Goal: Find specific page/section: Find specific page/section

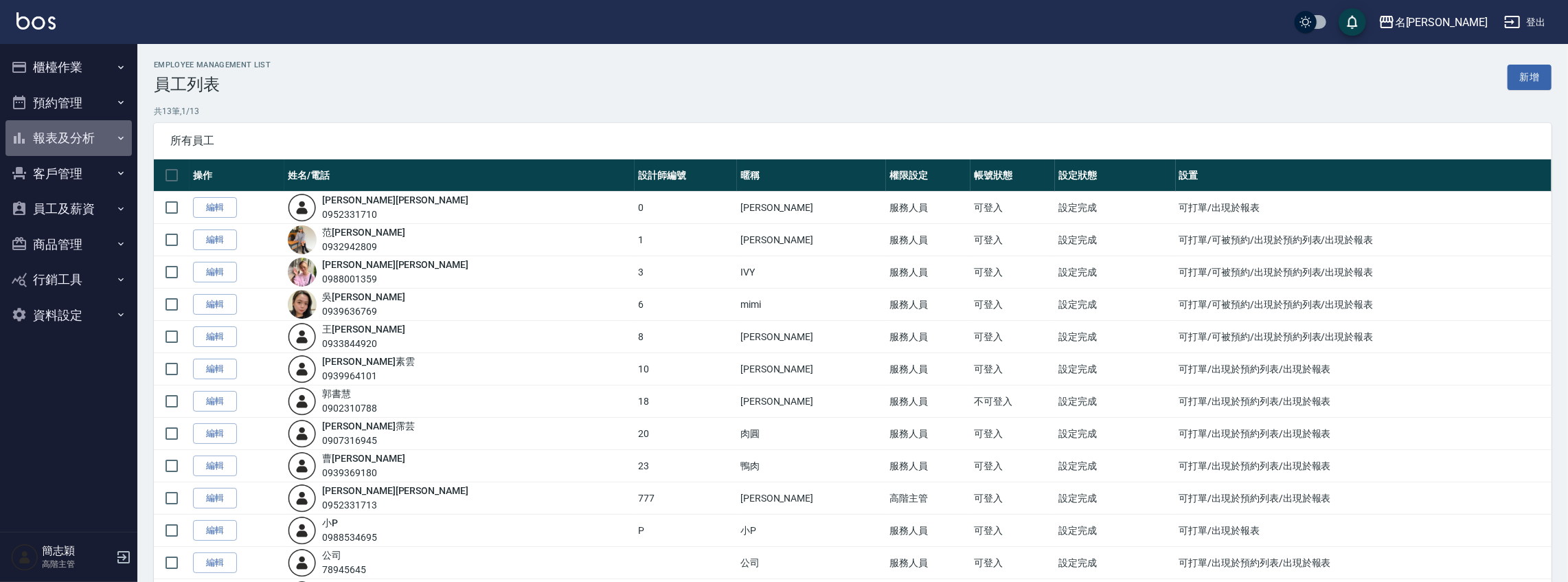
click at [86, 136] on button "報表及分析" at bounding box center [68, 138] width 126 height 36
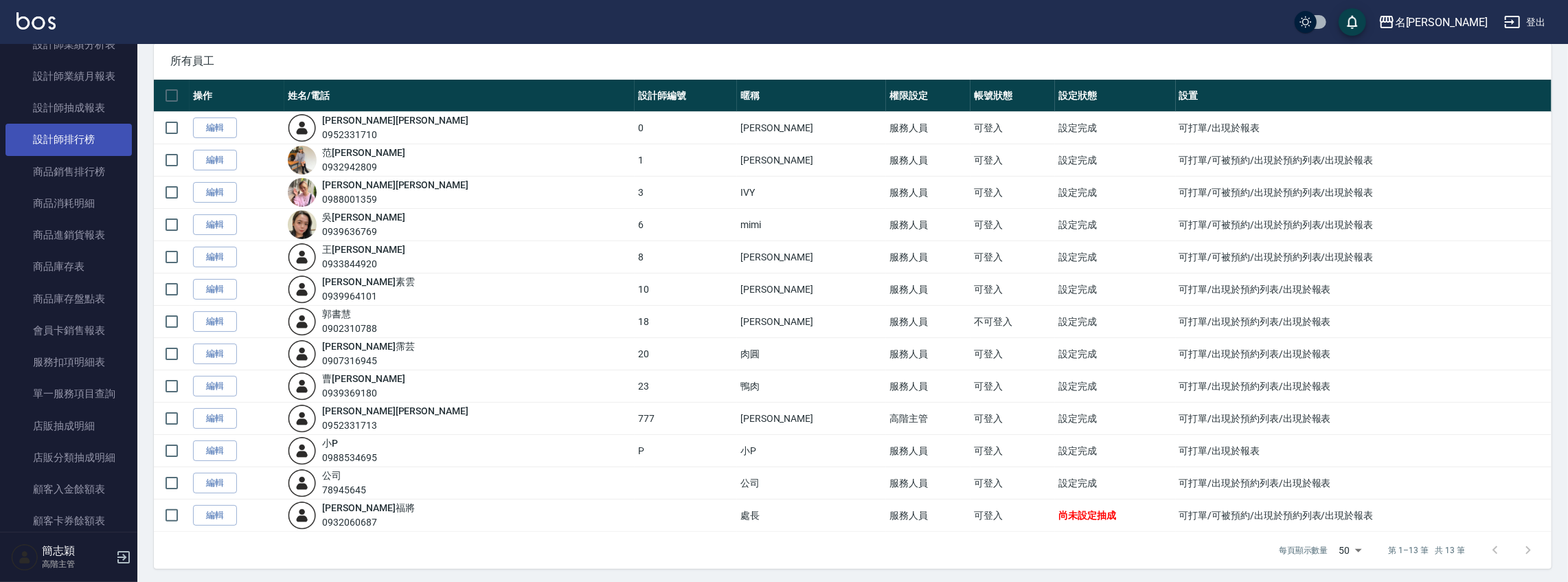
scroll to position [1194, 0]
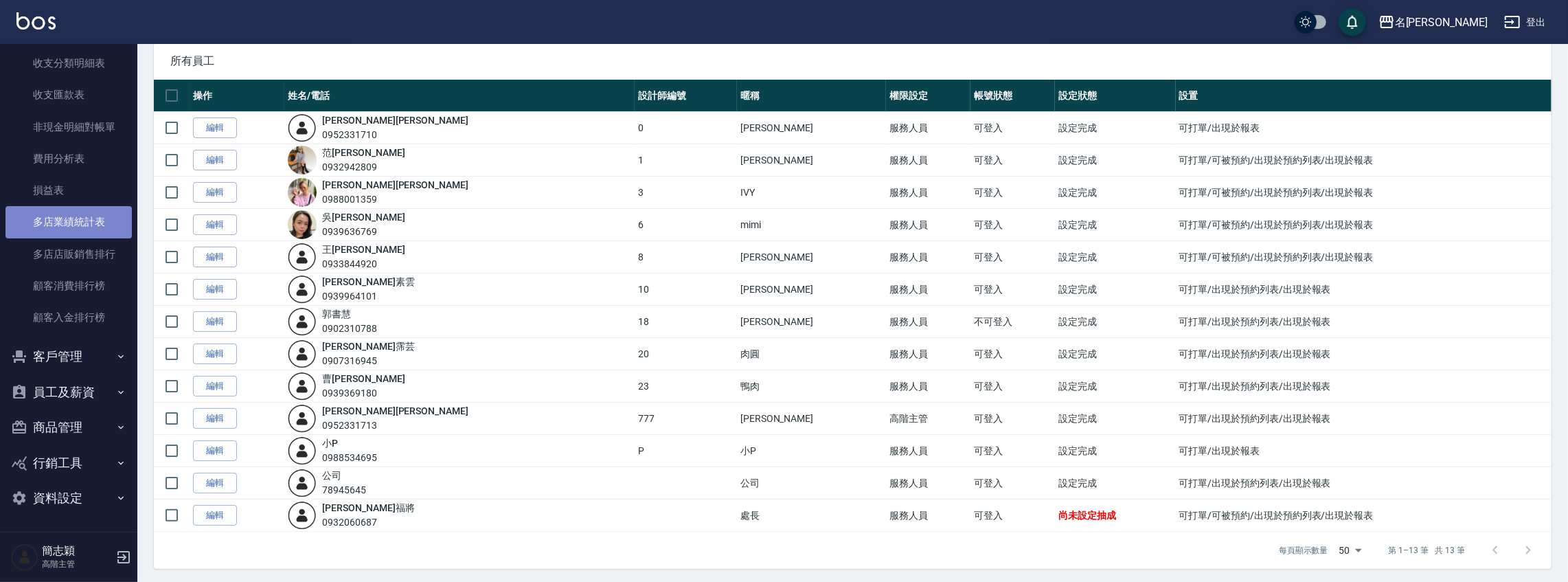
click at [90, 231] on link "多店業績統計表" at bounding box center [68, 221] width 126 height 32
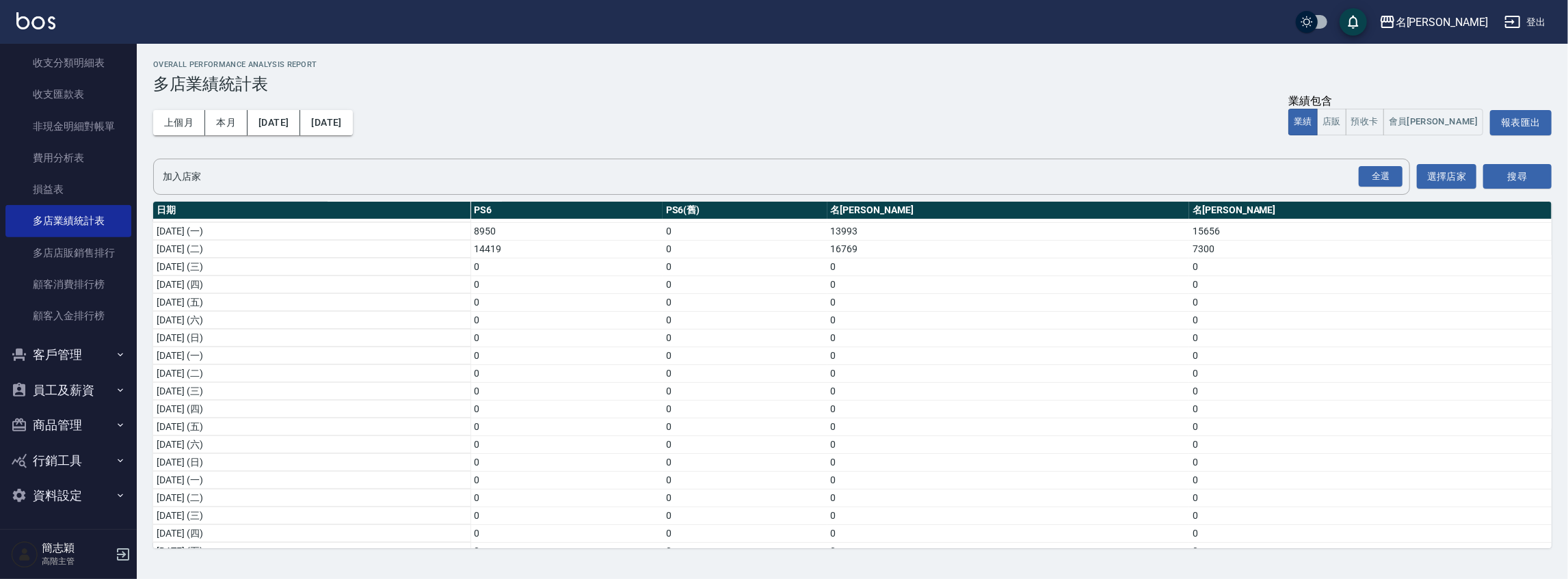
scroll to position [274, 0]
click at [1474, 19] on div "名留竹林" at bounding box center [1442, 22] width 92 height 17
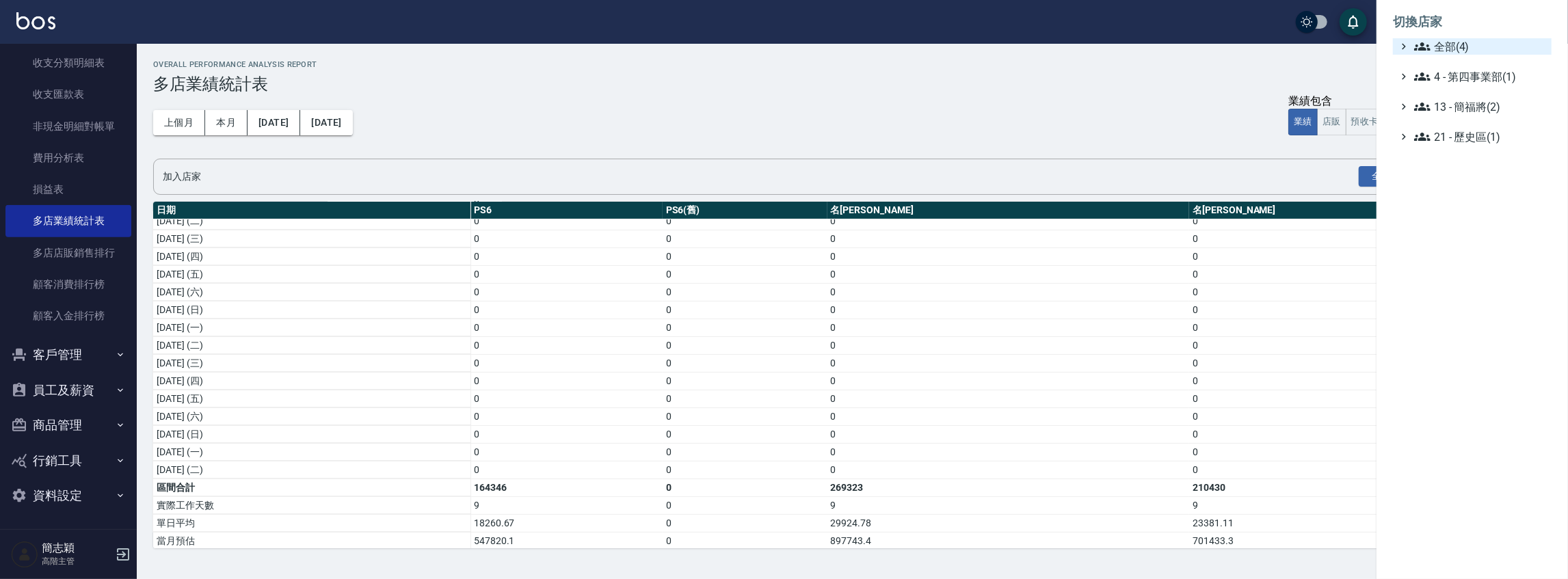
click at [1458, 47] on span "全部(4)" at bounding box center [1480, 46] width 132 height 16
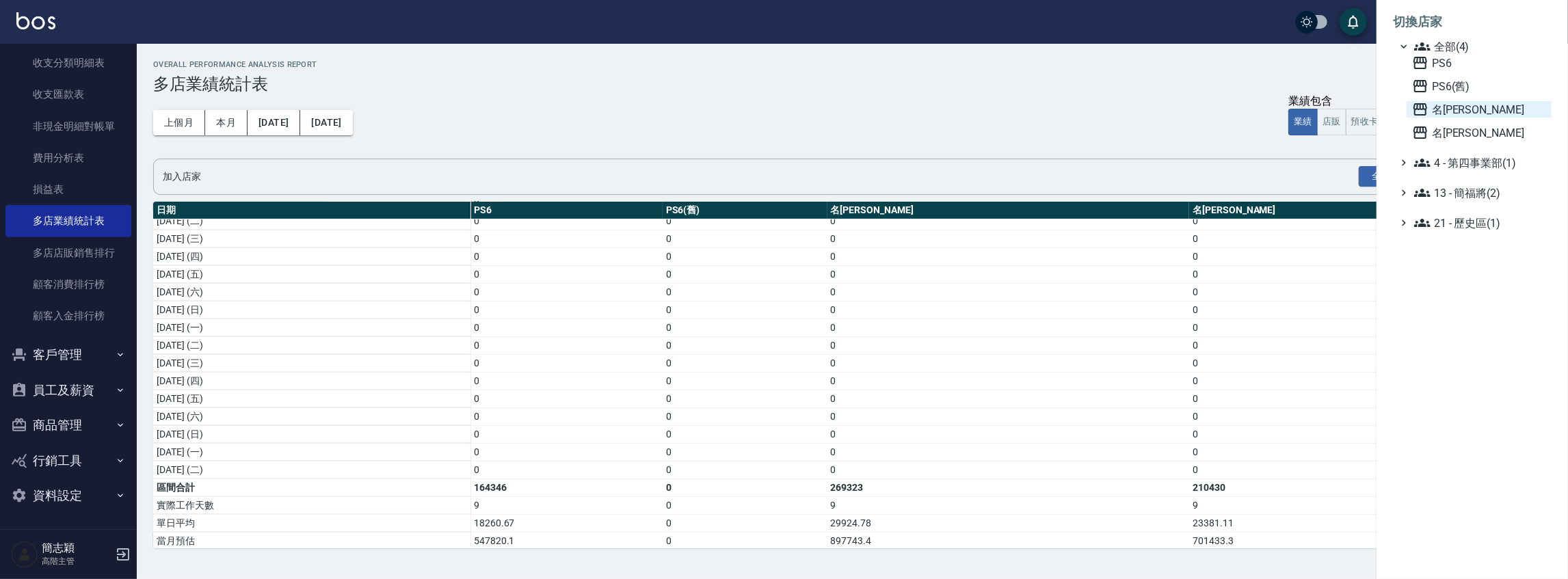
click at [1465, 114] on span "名[PERSON_NAME]" at bounding box center [1479, 109] width 134 height 16
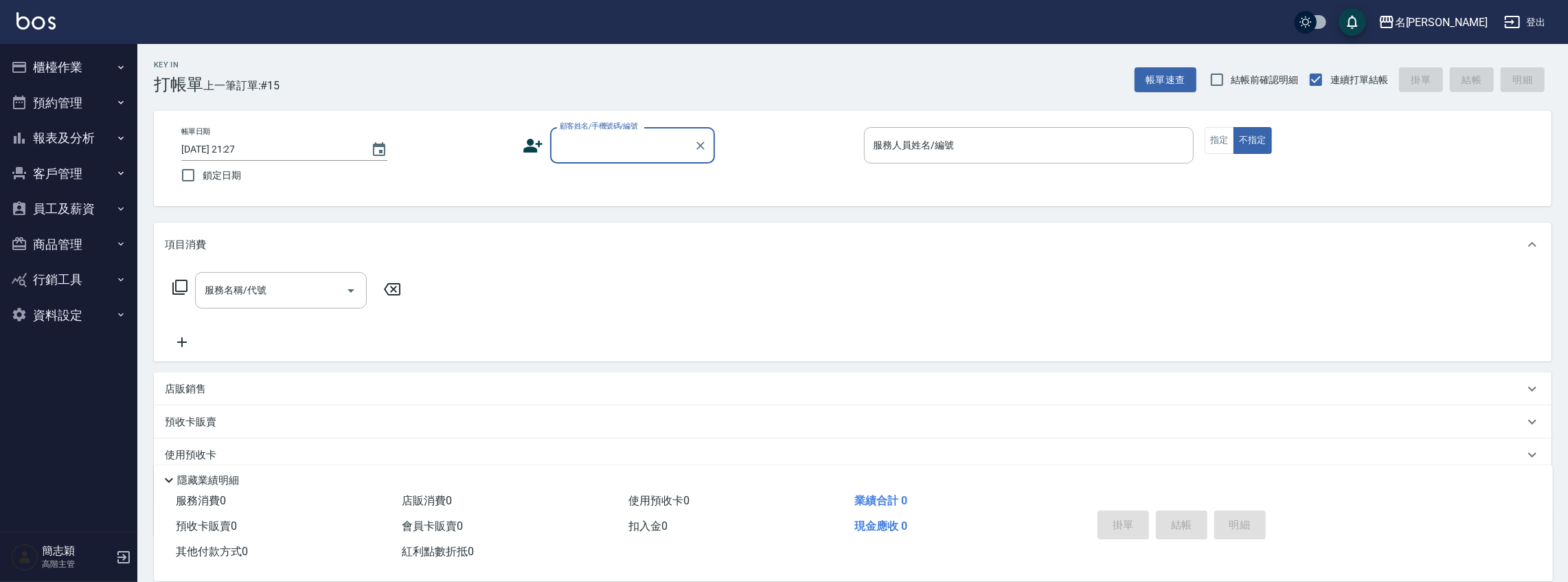
click at [71, 132] on button "報表及分析" at bounding box center [68, 138] width 126 height 36
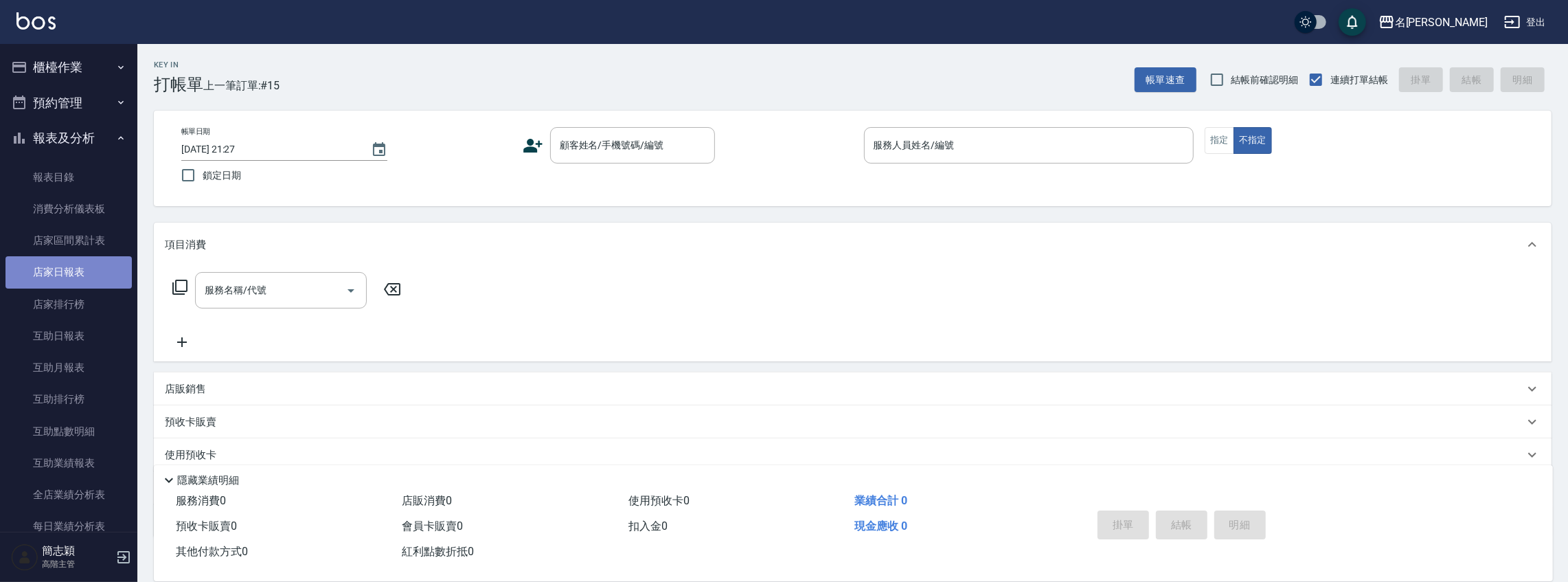
click at [75, 280] on link "店家日報表" at bounding box center [68, 271] width 126 height 32
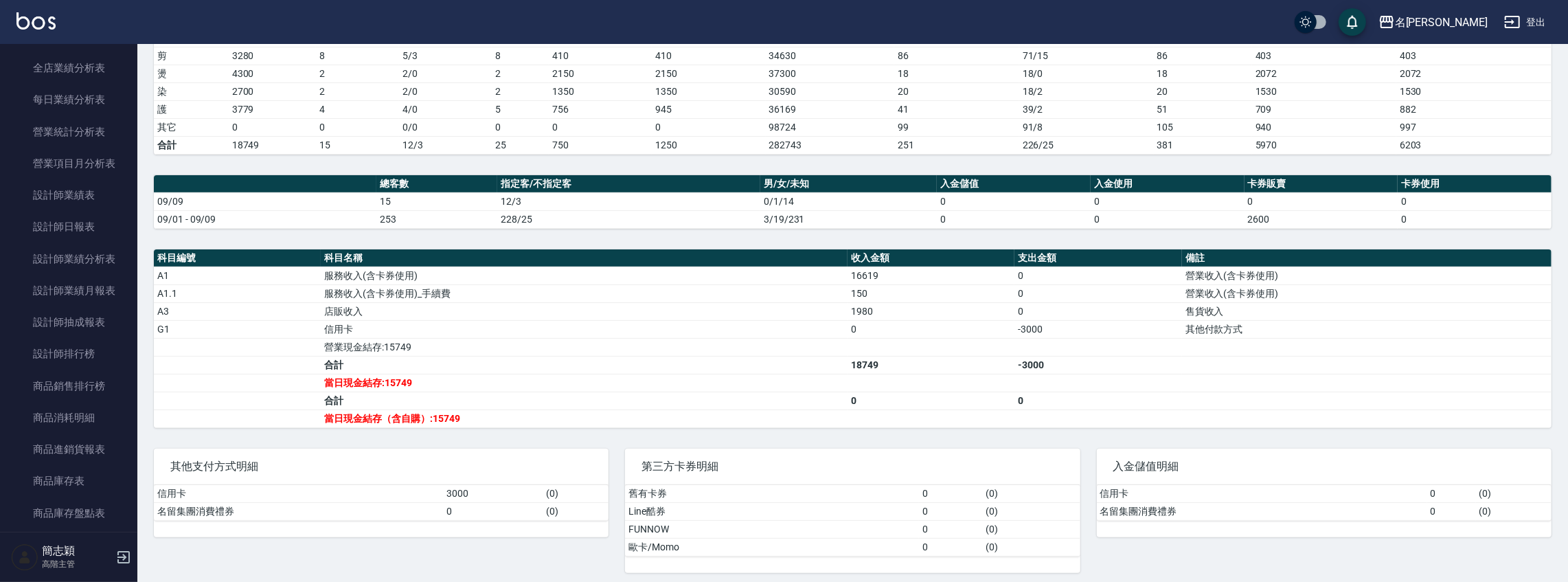
scroll to position [427, 0]
click at [82, 213] on link "設計師日報表" at bounding box center [68, 225] width 126 height 32
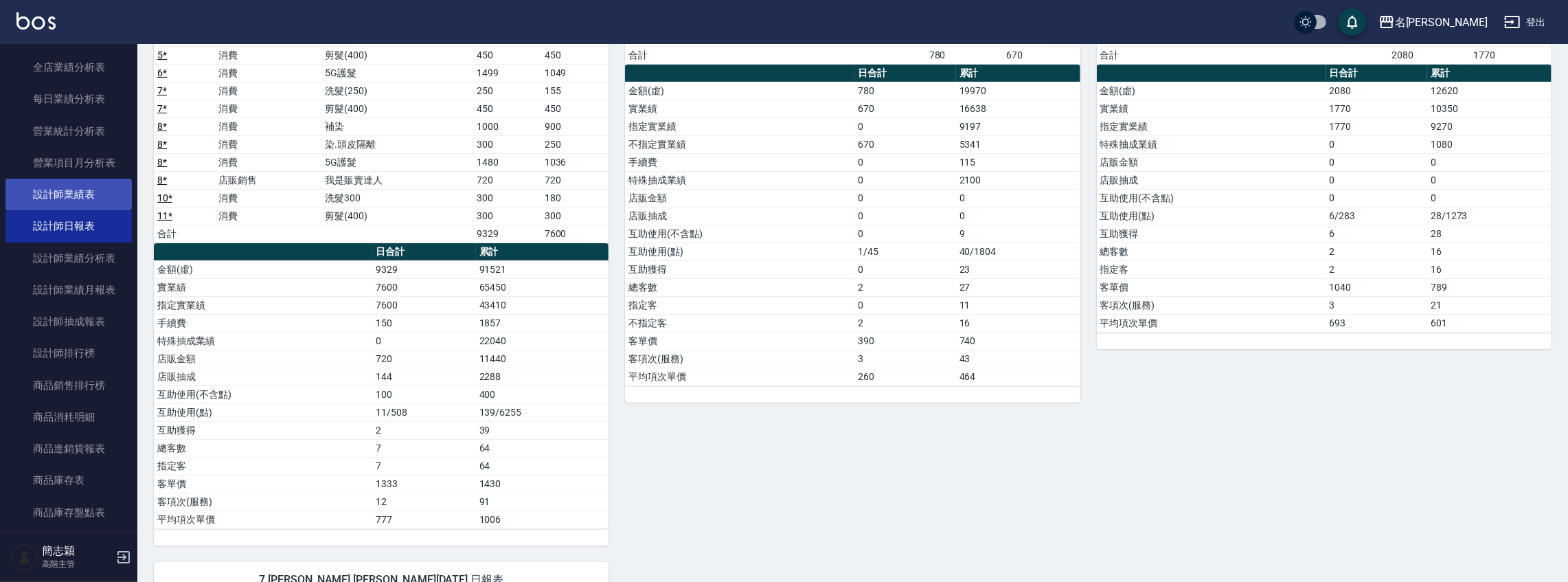
scroll to position [214, 0]
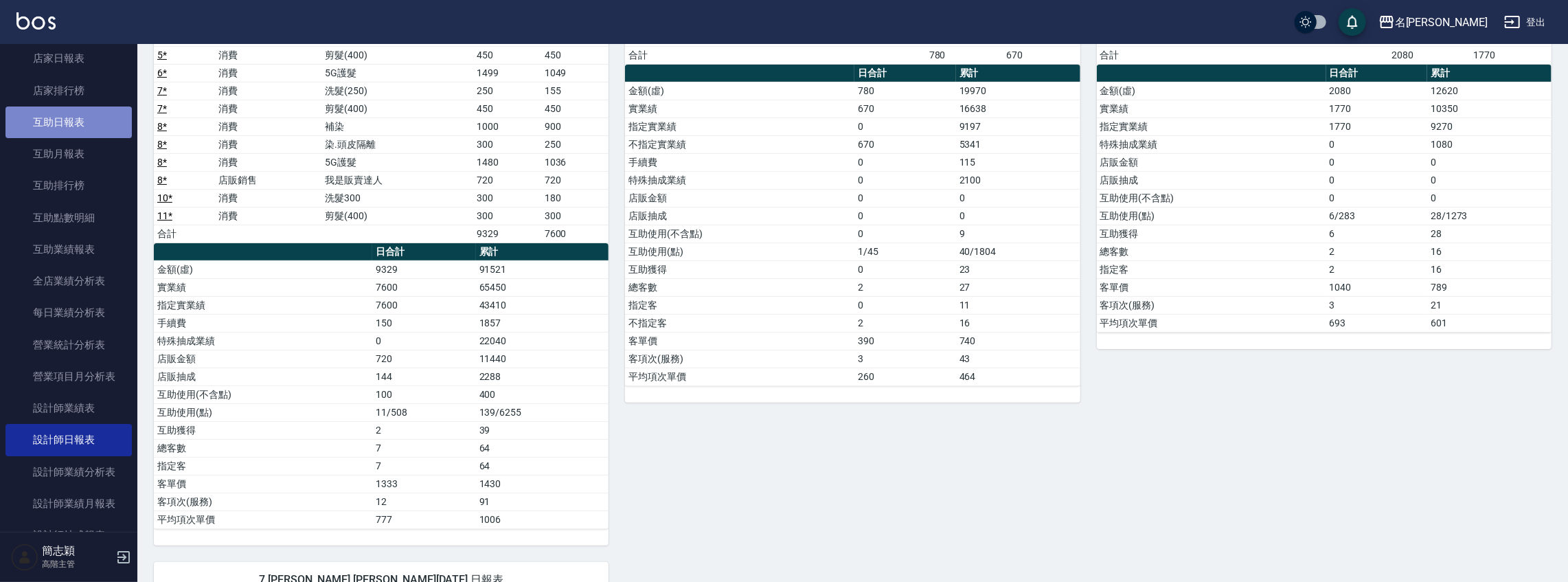
click at [91, 122] on link "互助日報表" at bounding box center [68, 122] width 126 height 32
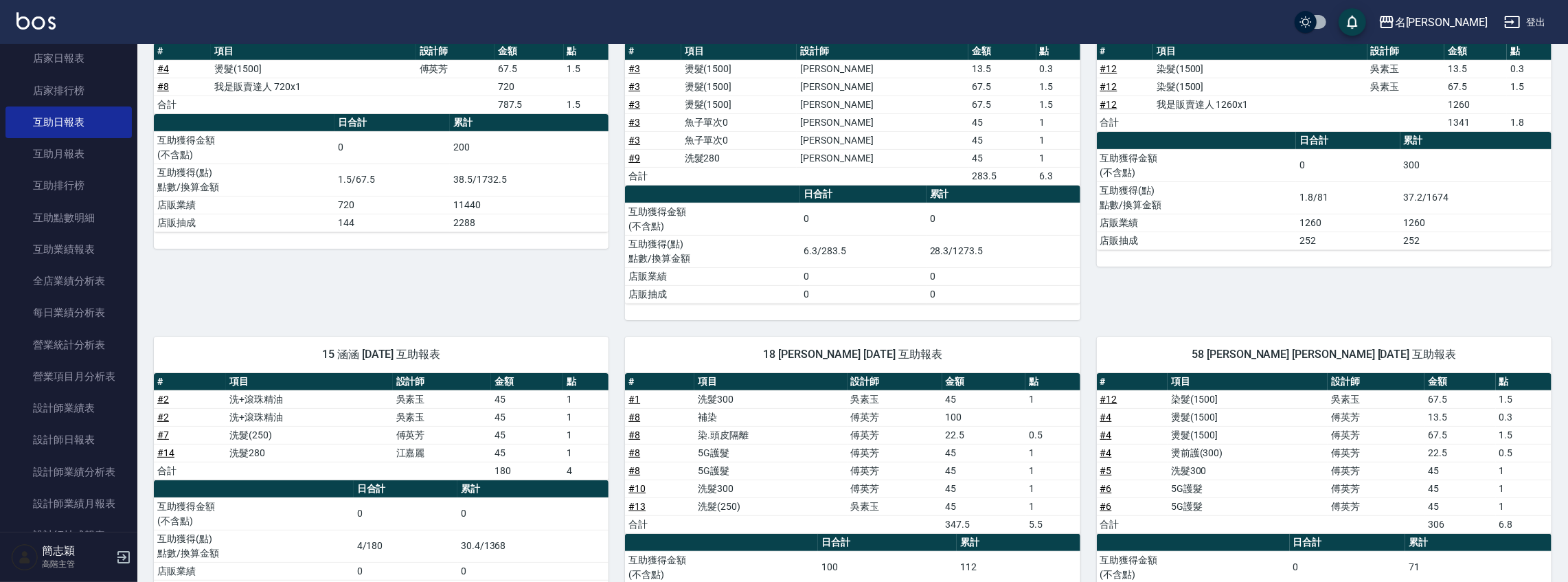
scroll to position [291, 0]
